Goal: Information Seeking & Learning: Learn about a topic

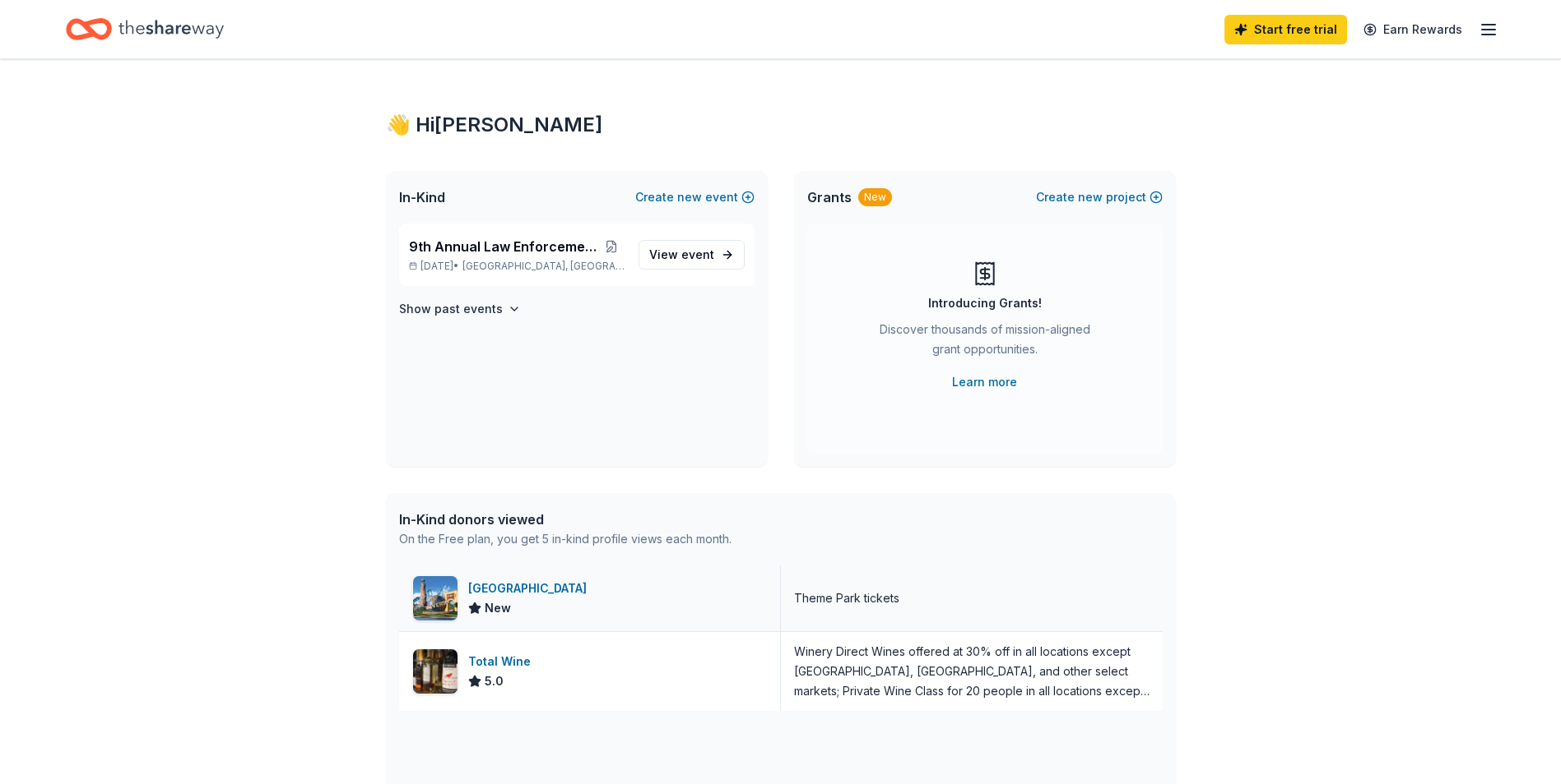
drag, startPoint x: 565, startPoint y: 593, endPoint x: 486, endPoint y: 587, distance: 79.2
click at [486, 587] on div "[GEOGRAPHIC_DATA]" at bounding box center [530, 589] width 125 height 20
click at [194, 28] on icon "Home" at bounding box center [171, 29] width 105 height 34
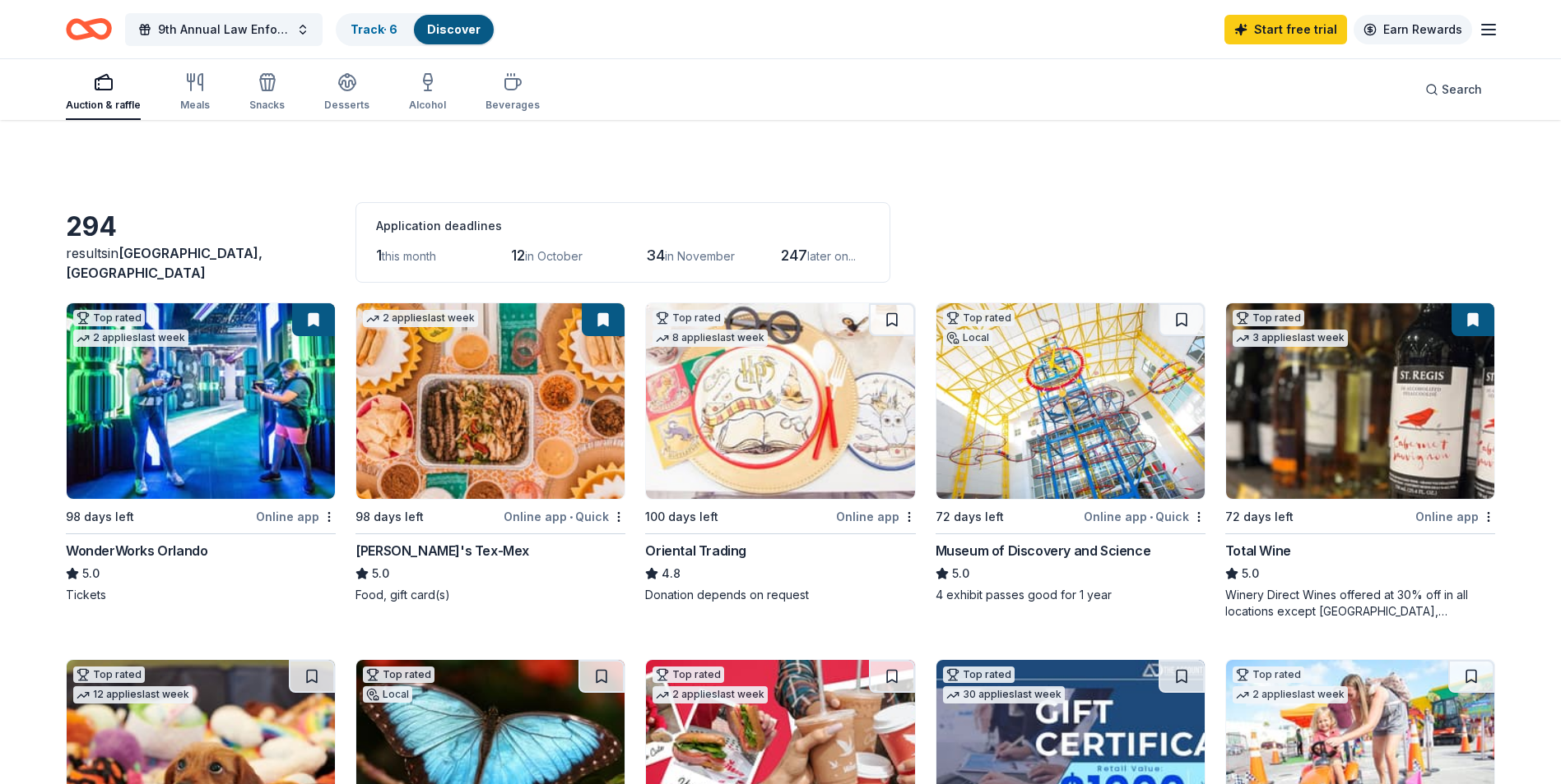
scroll to position [987, 0]
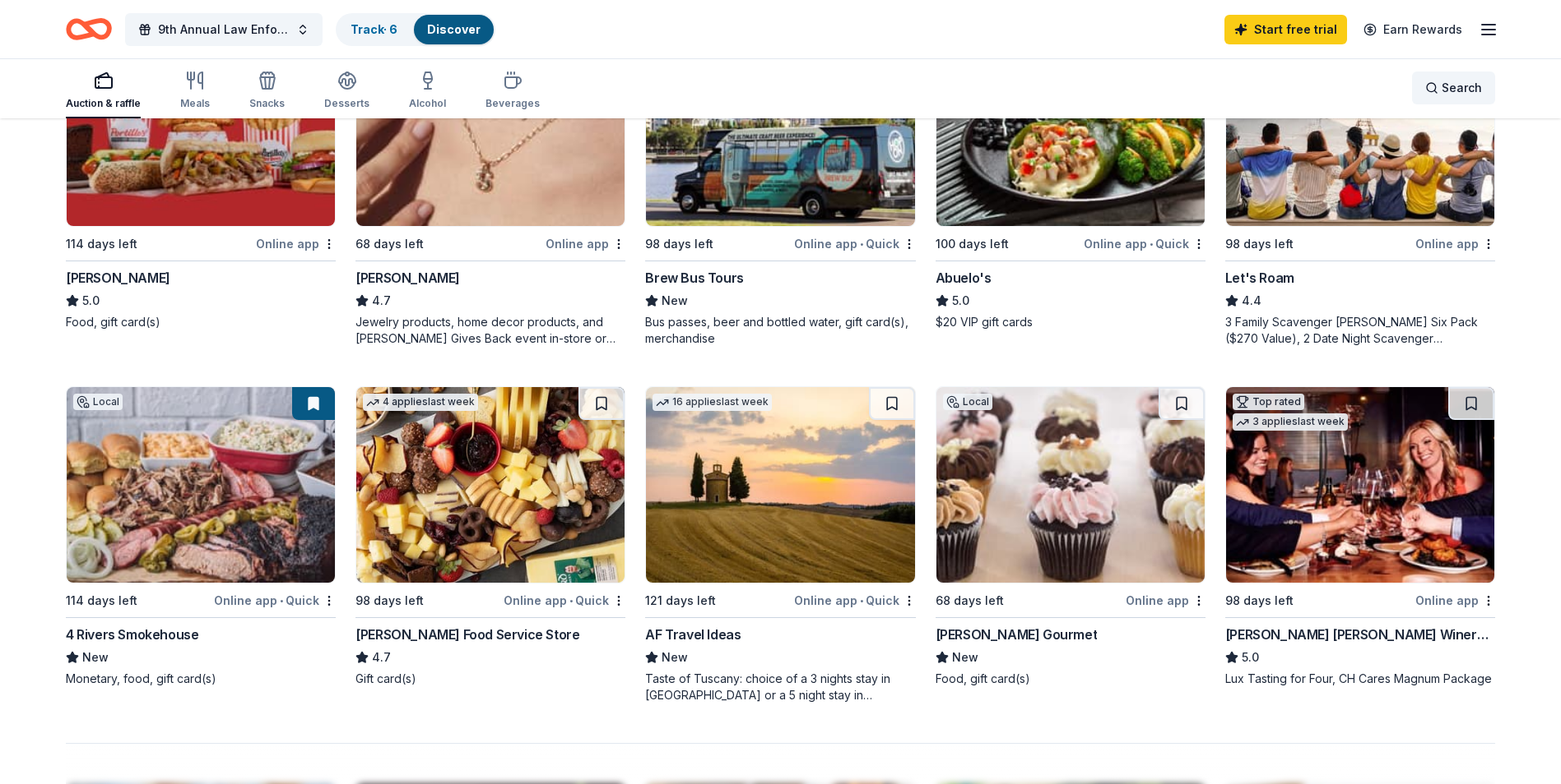
click at [1451, 83] on span "Search" at bounding box center [1461, 88] width 40 height 20
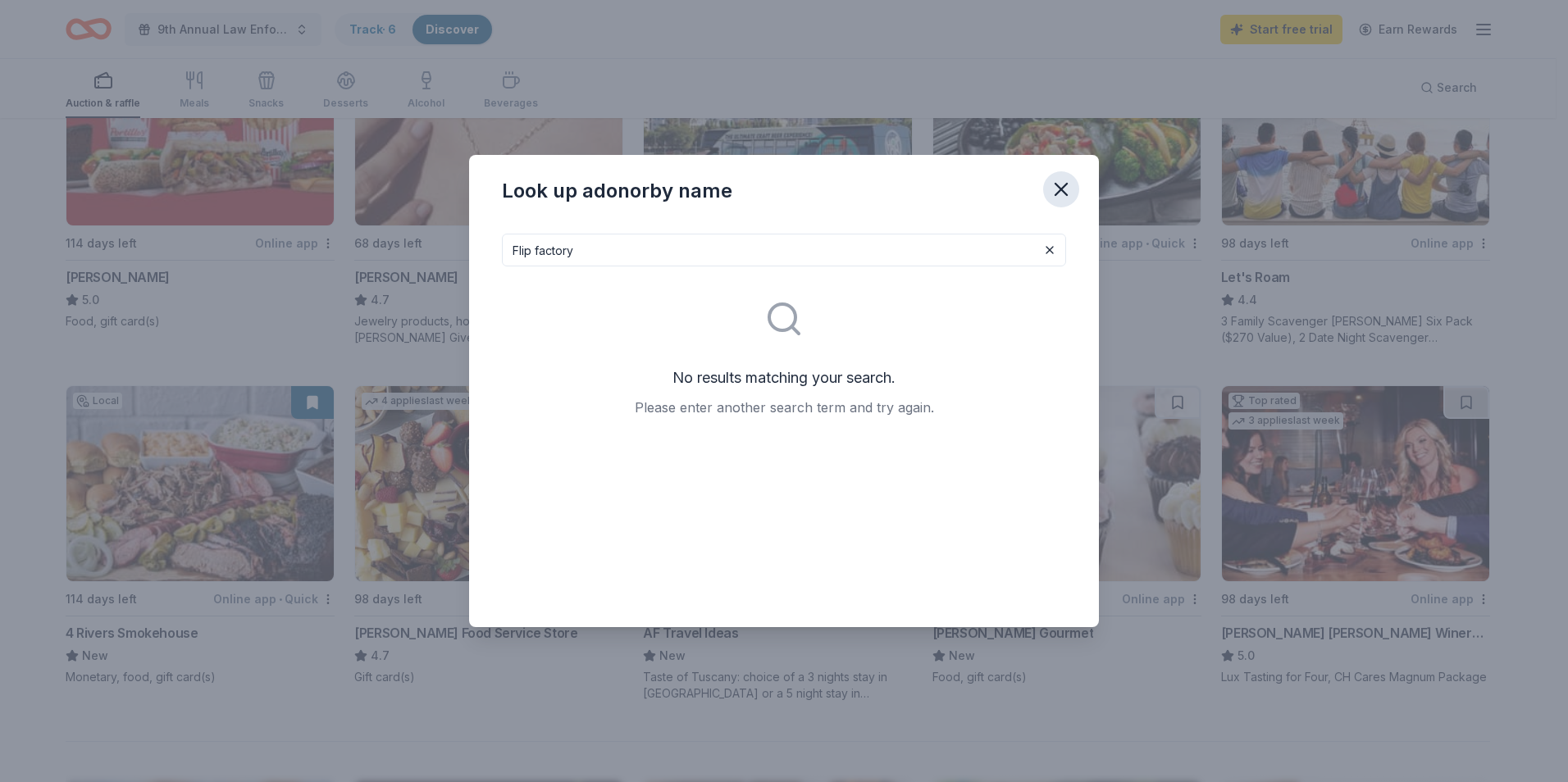
type input "Flip factory"
click at [1062, 187] on icon "button" at bounding box center [1061, 189] width 23 height 23
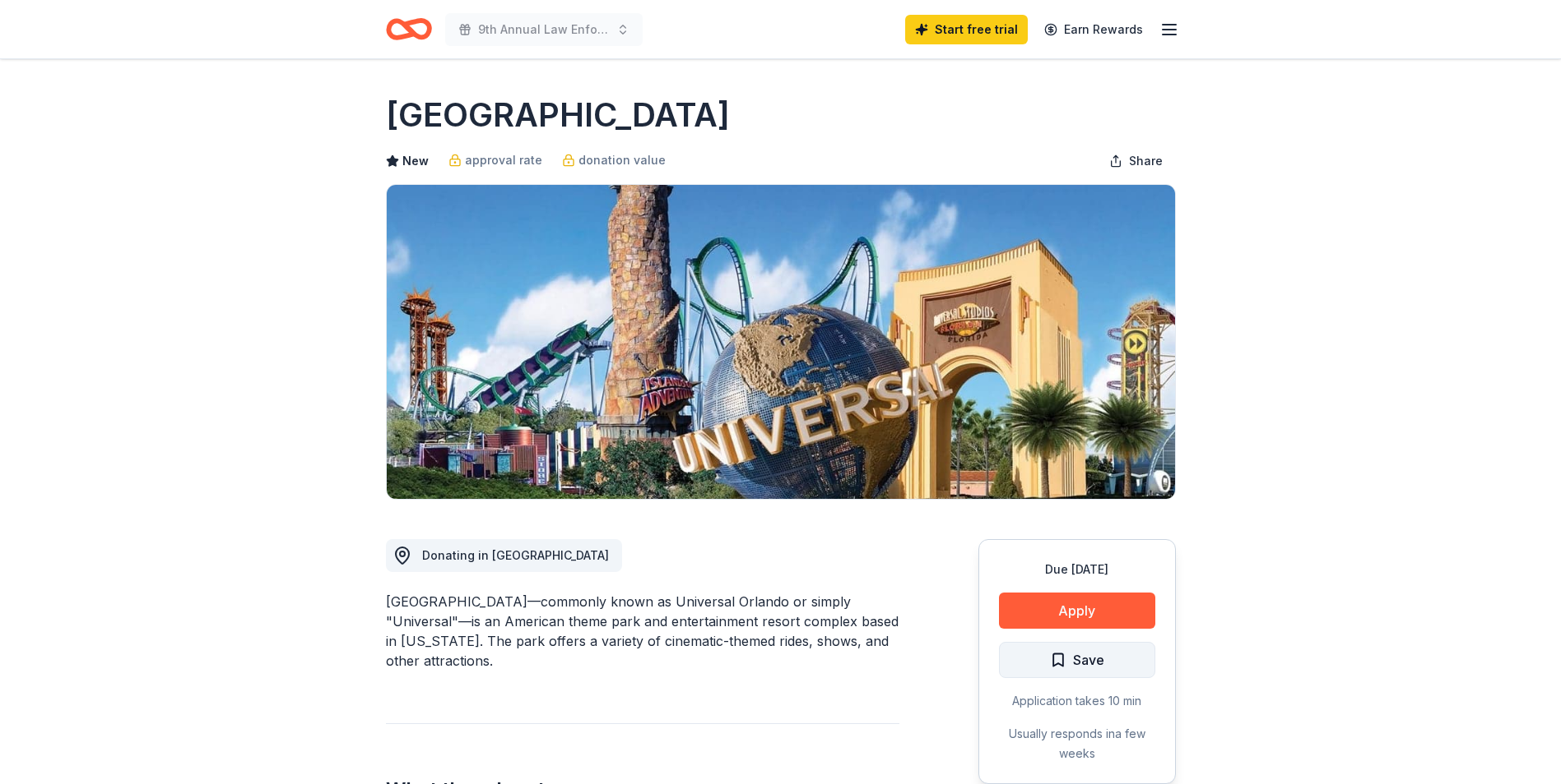
click at [1091, 663] on span "Save" at bounding box center [1088, 659] width 31 height 21
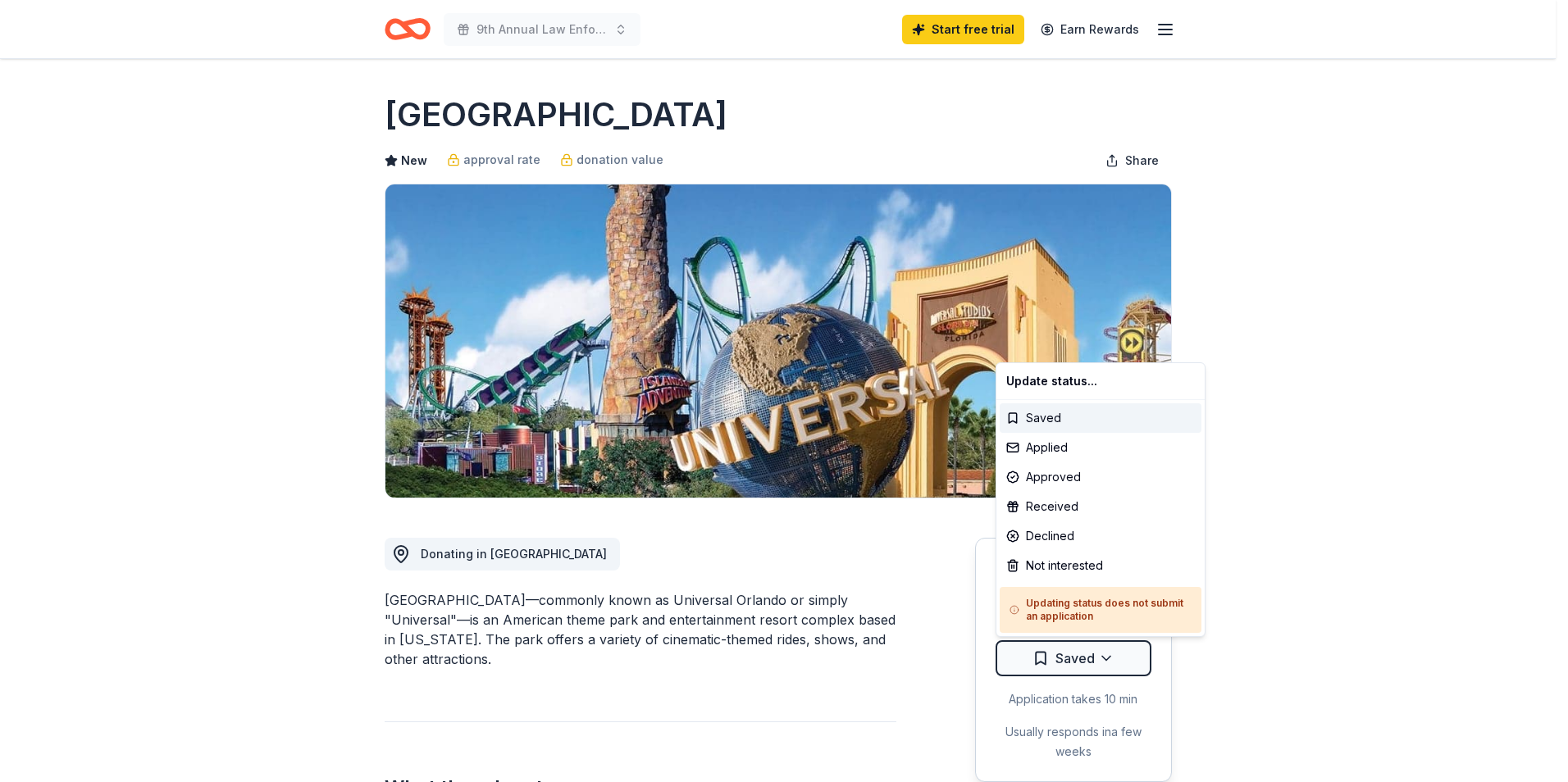
click at [1088, 661] on html "9th Annual Law Enforcement Gala Start free trial Earn Rewards Due [DATE] Share …" at bounding box center [784, 391] width 1568 height 782
click at [1047, 567] on div "Not interested" at bounding box center [1101, 566] width 202 height 30
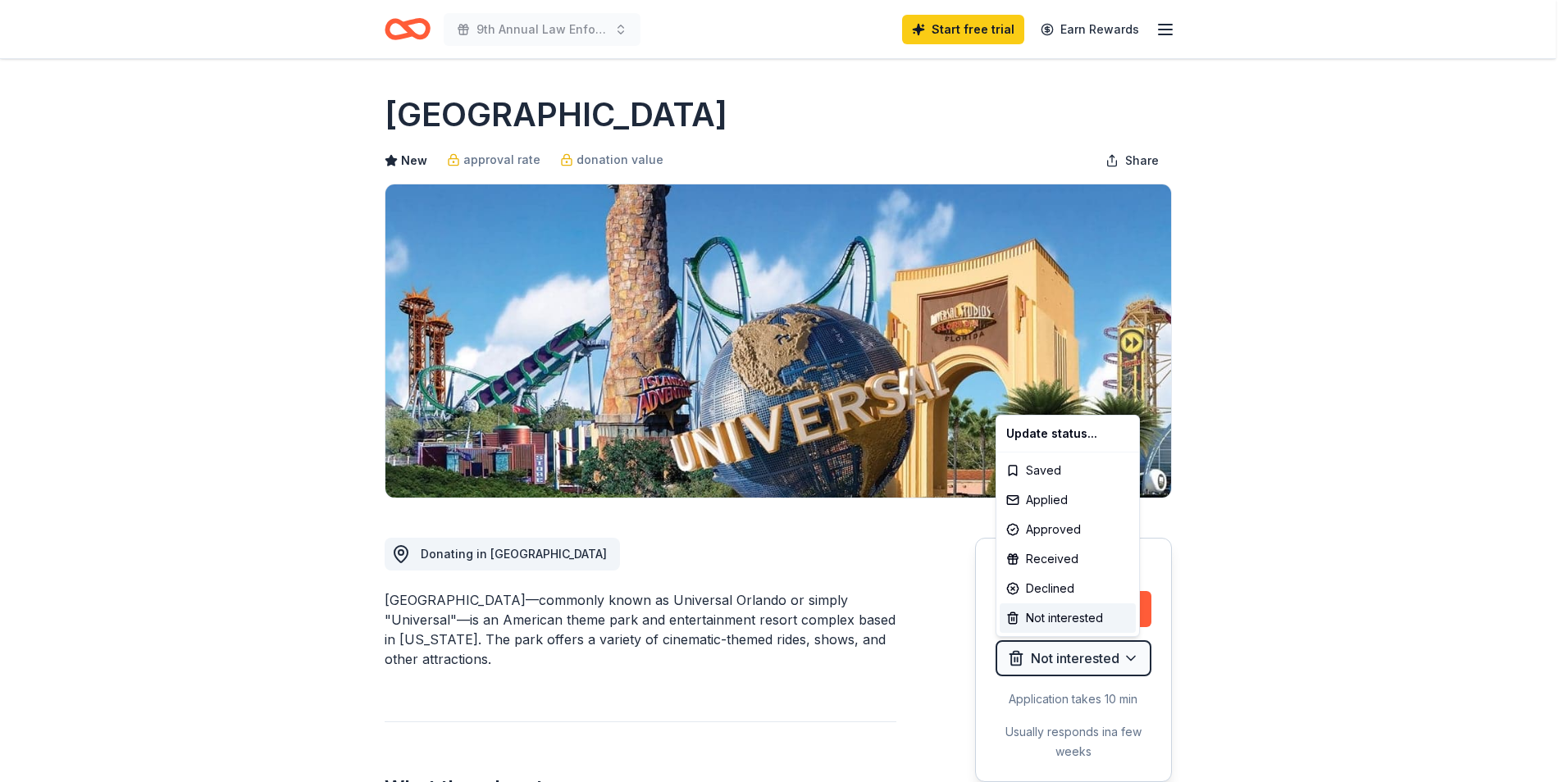
click at [1333, 639] on html "9th Annual Law Enforcement Gala Start free trial Earn Rewards Due in 68 days Sh…" at bounding box center [784, 391] width 1568 height 782
